Goal: Transaction & Acquisition: Purchase product/service

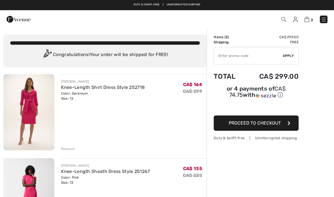
click at [281, 18] on img at bounding box center [283, 19] width 5 height 5
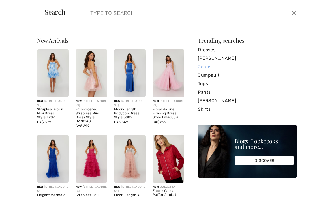
click at [205, 70] on link "Jeans" at bounding box center [247, 66] width 99 height 8
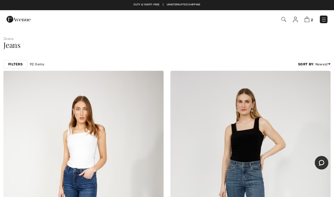
click at [16, 64] on strong "Filters" at bounding box center [15, 64] width 14 height 5
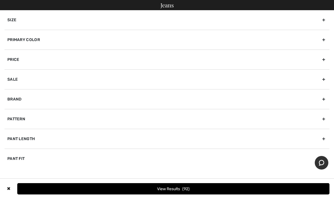
click at [323, 100] on div "Brand" at bounding box center [167, 99] width 325 height 20
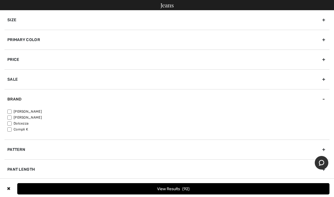
click at [329, 100] on div "Size 00 0 2 4 6 8 10 12 14 16 18 20 22 24 26 28 30 32 34 36 Xs S M L Xl Xxl Xxx…" at bounding box center [167, 103] width 334 height 187
click at [325, 100] on div "Brand" at bounding box center [167, 99] width 325 height 20
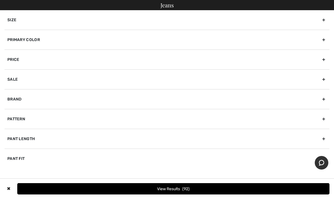
click at [326, 140] on div "Pant Length" at bounding box center [167, 139] width 325 height 20
click at [10, 163] on input"] "Full Length" at bounding box center [9, 163] width 4 height 4
checkbox input"] "true"
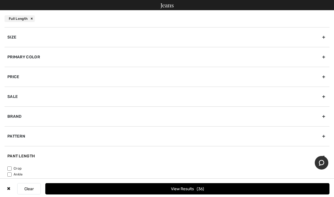
click at [325, 38] on div "Size" at bounding box center [167, 37] width 325 height 20
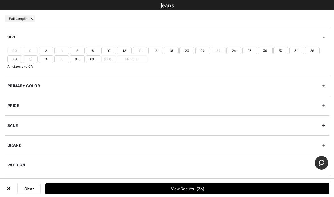
click at [124, 50] on label "12" at bounding box center [124, 50] width 15 height 7
click at [0, 0] on input"] "12" at bounding box center [0, 0] width 0 height 0
click at [303, 188] on button "View Results 10" at bounding box center [187, 188] width 284 height 11
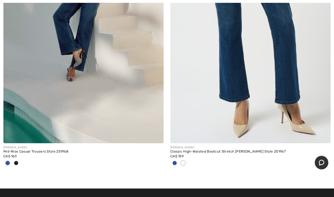
scroll to position [1236, 0]
click at [313, 150] on div "Classic High-Waisted Bootcut Stretch [PERSON_NAME] Style 251967" at bounding box center [250, 152] width 160 height 4
click at [316, 141] on div at bounding box center [318, 131] width 23 height 23
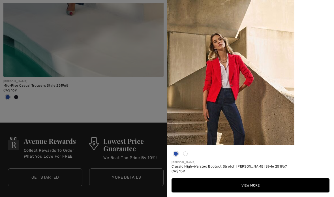
scroll to position [1304, 0]
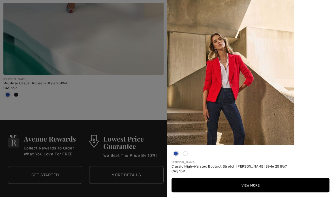
click at [307, 192] on button "View More" at bounding box center [250, 185] width 158 height 14
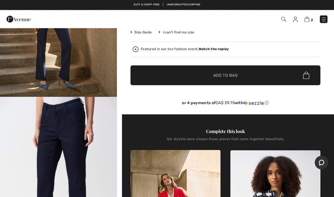
scroll to position [127, 0]
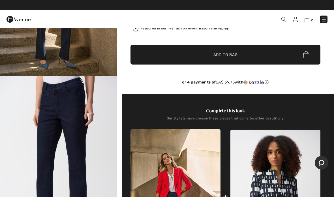
click at [94, 113] on img "2 / 5" at bounding box center [58, 163] width 117 height 175
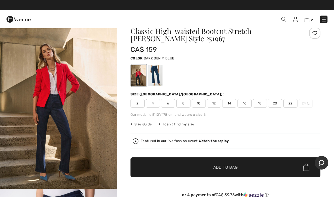
scroll to position [14, 0]
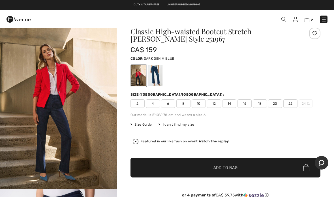
click at [281, 21] on img at bounding box center [283, 19] width 5 height 5
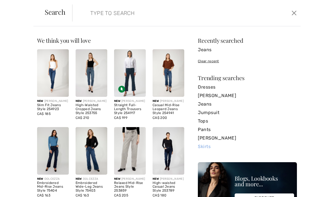
click at [206, 150] on link "Skirts" at bounding box center [247, 146] width 99 height 8
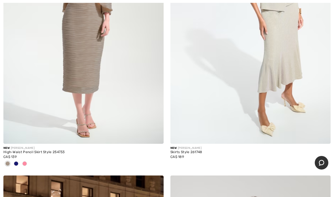
scroll to position [174, 0]
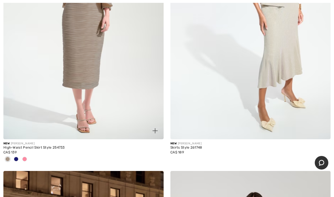
click at [12, 115] on img at bounding box center [83, 19] width 160 height 240
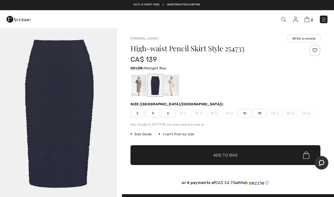
click at [172, 85] on div at bounding box center [171, 85] width 15 height 21
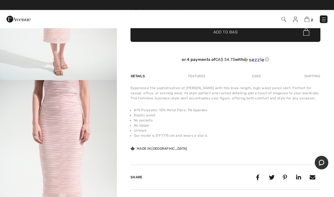
scroll to position [100, 0]
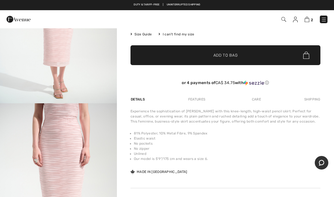
click at [310, 140] on li "Elastic waist" at bounding box center [227, 138] width 186 height 5
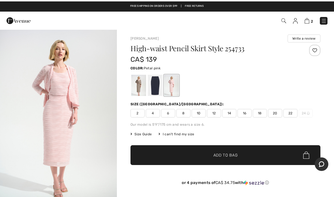
scroll to position [0, 0]
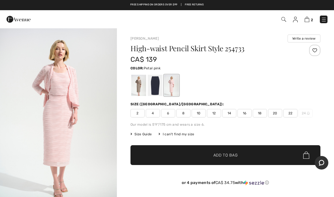
click at [294, 123] on div "Our model is 5'9"/175 cm and wears a size 6." at bounding box center [225, 124] width 190 height 5
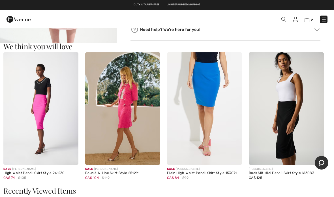
scroll to position [293, 0]
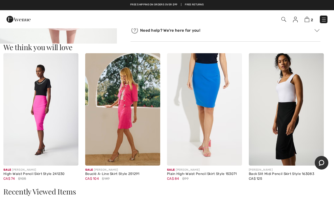
click at [220, 124] on img at bounding box center [204, 109] width 75 height 113
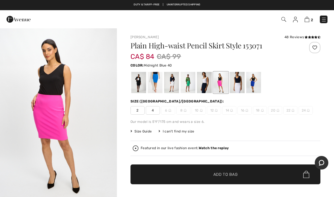
click at [208, 88] on div at bounding box center [204, 82] width 15 height 21
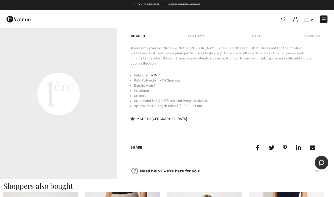
scroll to position [372, 0]
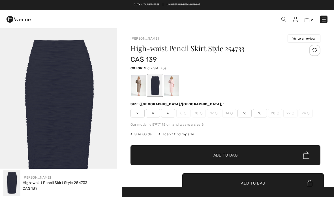
checkbox input "true"
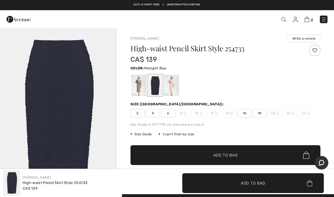
click at [308, 131] on div "High-waist Pencil Skirt Style 254733 CA$ 139 Color: Midnight Blue Size (CA/US):…" at bounding box center [225, 119] width 190 height 149
click at [139, 87] on div at bounding box center [138, 85] width 15 height 21
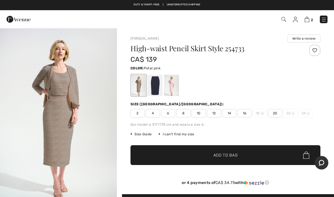
click at [172, 88] on div at bounding box center [171, 85] width 15 height 21
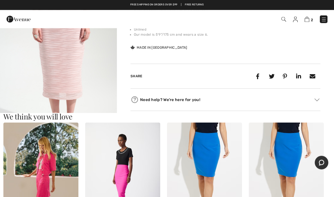
scroll to position [224, 0]
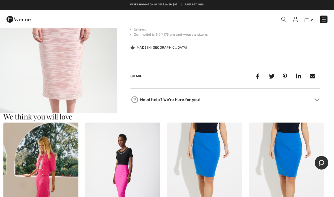
click at [321, 151] on img at bounding box center [286, 178] width 75 height 113
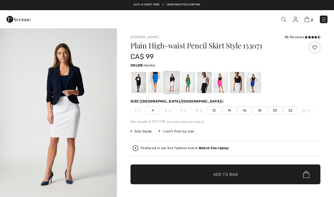
checkbox input "true"
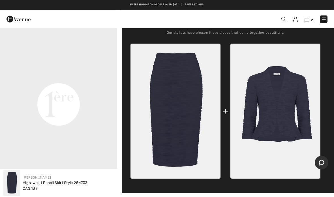
scroll to position [178, 0]
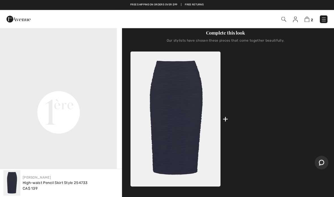
click at [302, 115] on img at bounding box center [275, 119] width 90 height 135
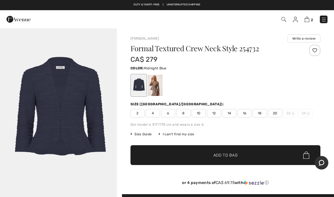
click at [158, 89] on div at bounding box center [155, 85] width 15 height 21
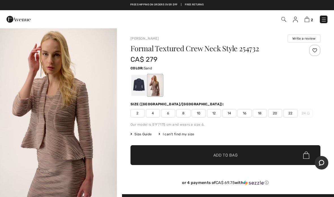
click at [138, 89] on div at bounding box center [138, 85] width 15 height 21
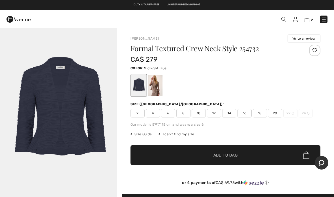
click at [214, 114] on span "12" at bounding box center [214, 113] width 14 height 8
click at [239, 155] on span "✔ Added to Bag Add to Bag" at bounding box center [225, 155] width 190 height 20
click at [279, 157] on span "✔ Added to Bag Add to Bag" at bounding box center [225, 155] width 190 height 20
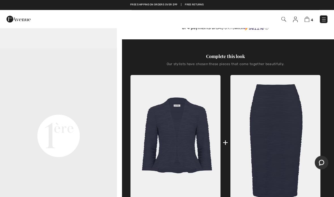
scroll to position [155, 0]
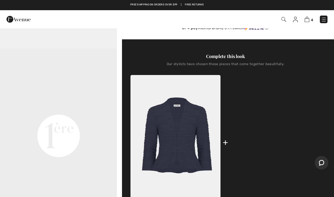
click at [297, 161] on img at bounding box center [275, 142] width 90 height 135
